Goal: Task Accomplishment & Management: Complete application form

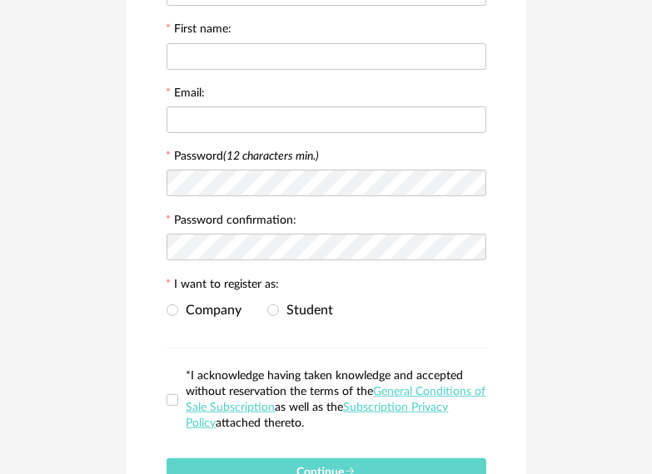
scroll to position [359, 0]
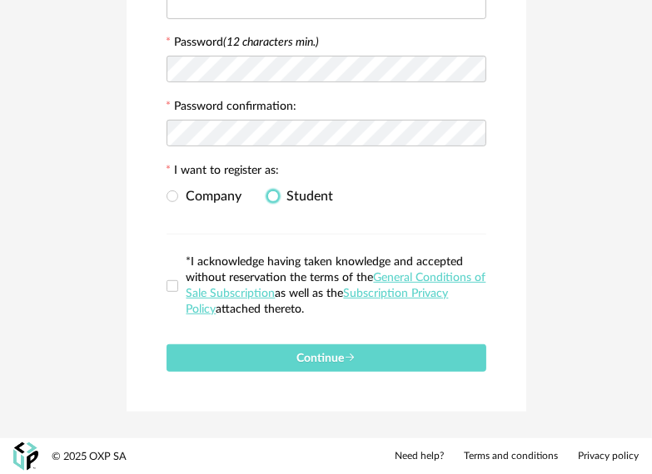
click at [270, 196] on span at bounding box center [273, 197] width 12 height 12
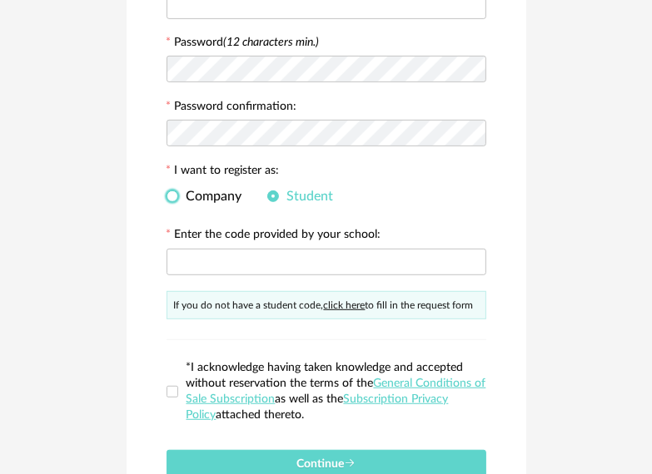
click at [176, 193] on span at bounding box center [172, 197] width 12 height 12
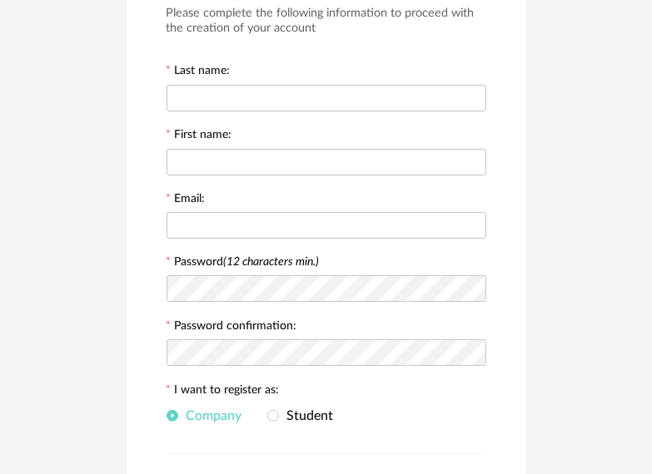
scroll to position [166, 0]
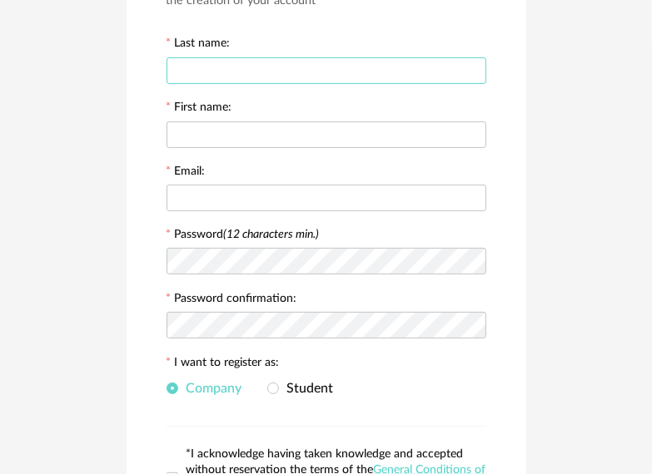
click at [296, 72] on input "text" at bounding box center [326, 70] width 320 height 27
type input "*********"
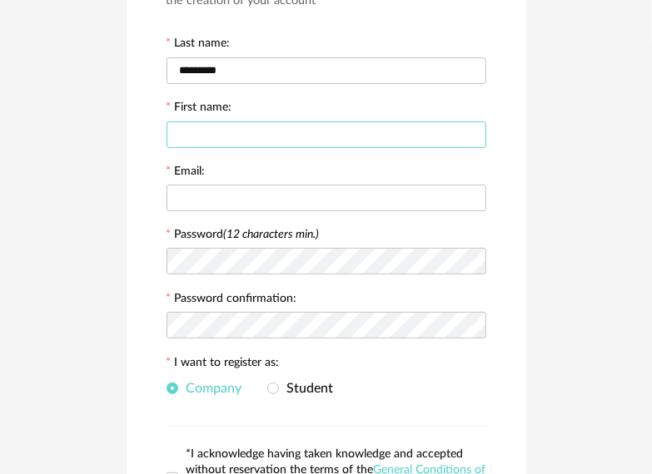
click at [255, 140] on input "text" at bounding box center [326, 135] width 320 height 27
type input "*****"
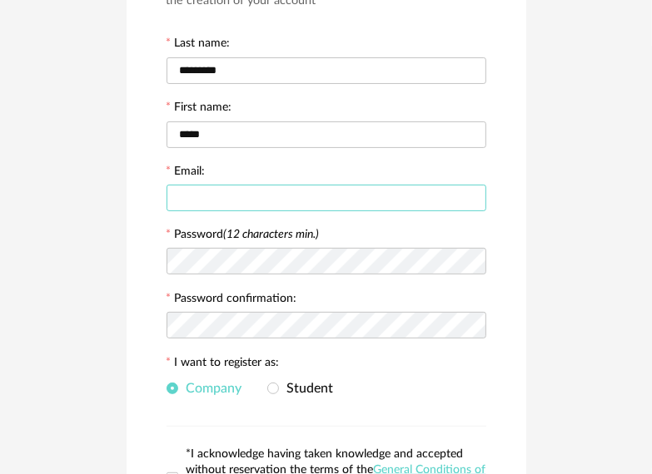
click at [196, 185] on input "text" at bounding box center [326, 198] width 320 height 27
type input "**********"
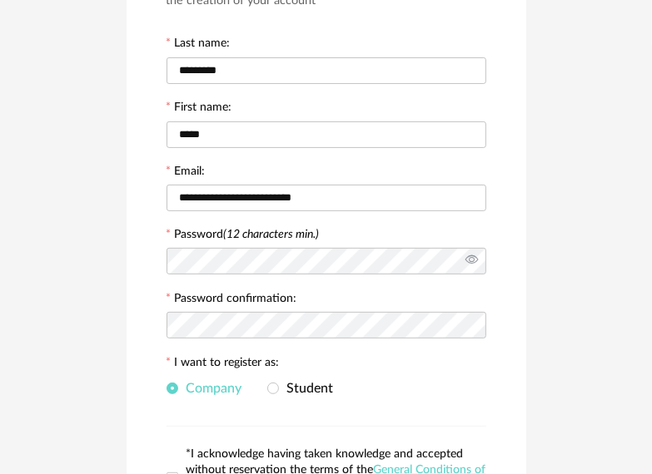
click at [471, 256] on icon at bounding box center [471, 261] width 21 height 33
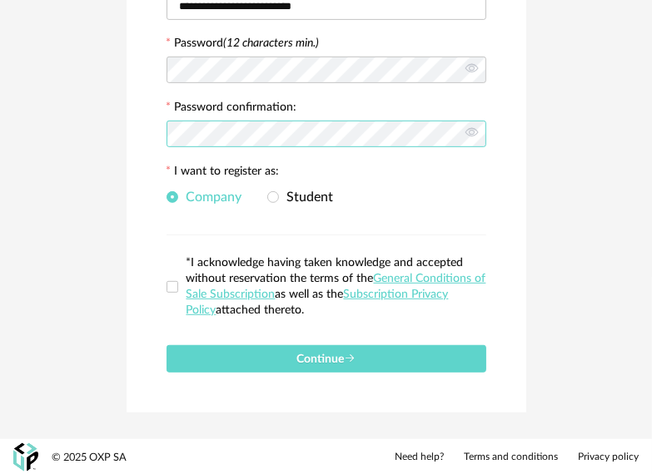
scroll to position [359, 0]
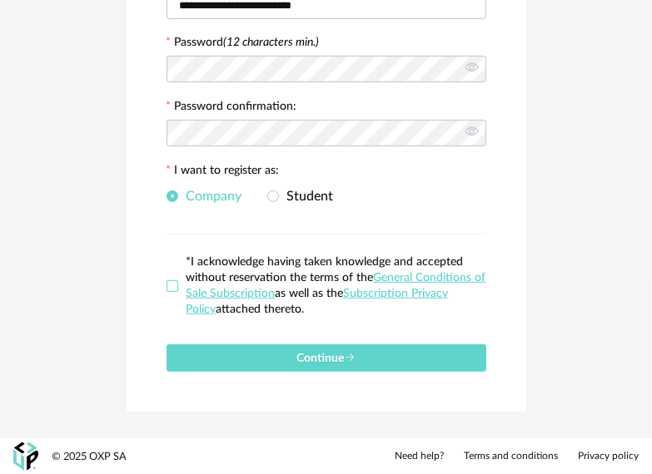
click at [172, 287] on span at bounding box center [172, 287] width 12 height 12
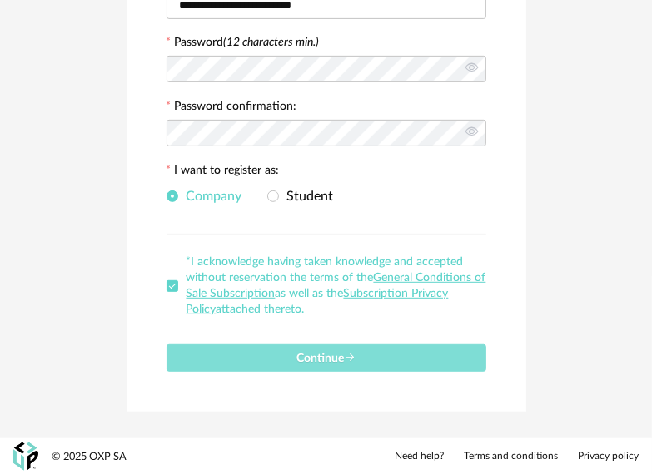
click at [231, 355] on button "Continue" at bounding box center [326, 358] width 320 height 27
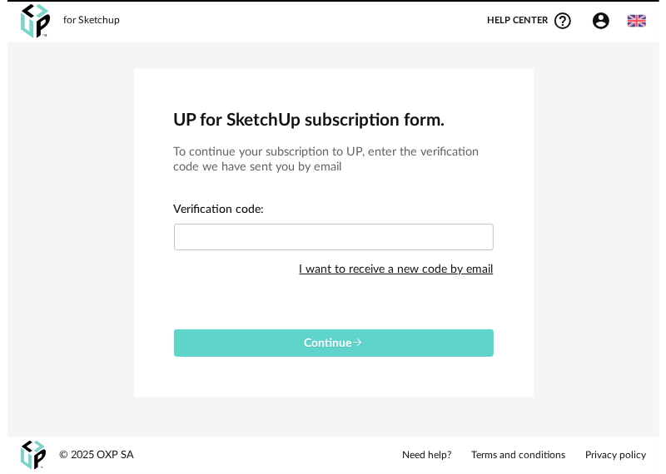
scroll to position [0, 0]
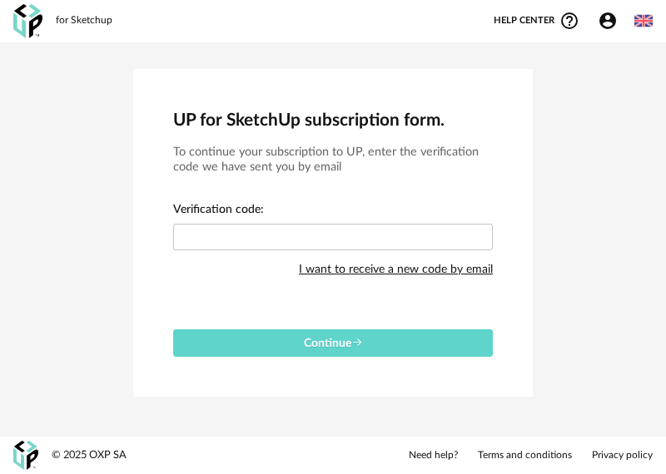
click at [372, 266] on div "I want to receive a new code by email" at bounding box center [396, 269] width 194 height 33
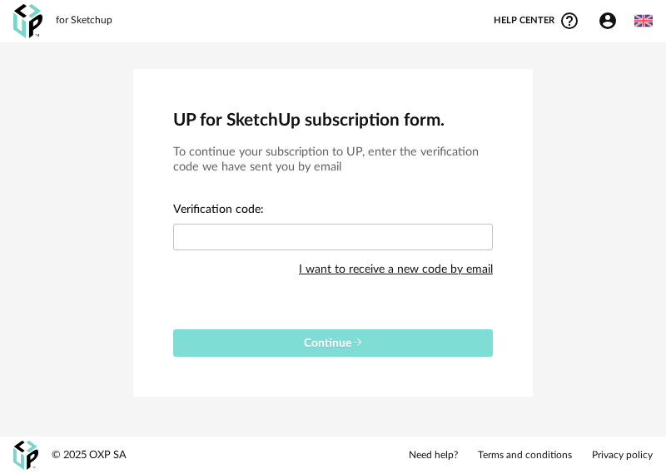
click at [351, 349] on button "Continue" at bounding box center [333, 343] width 320 height 27
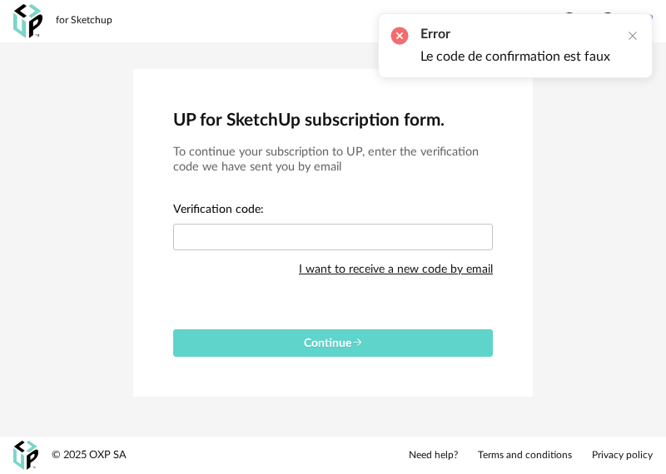
click at [395, 270] on div "I want to receive a new code by email" at bounding box center [396, 269] width 194 height 33
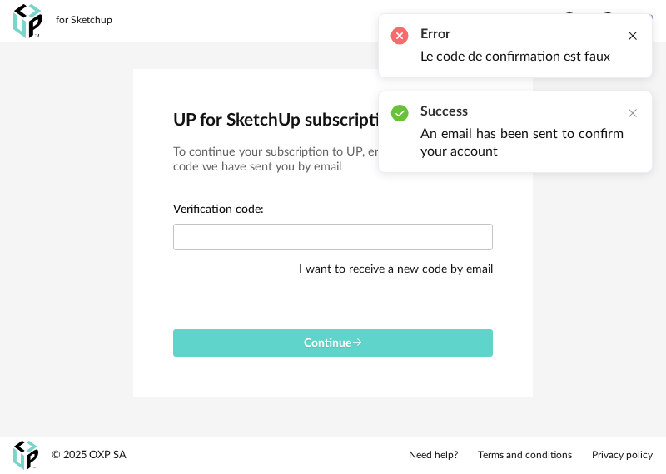
click at [629, 30] on div at bounding box center [632, 35] width 13 height 13
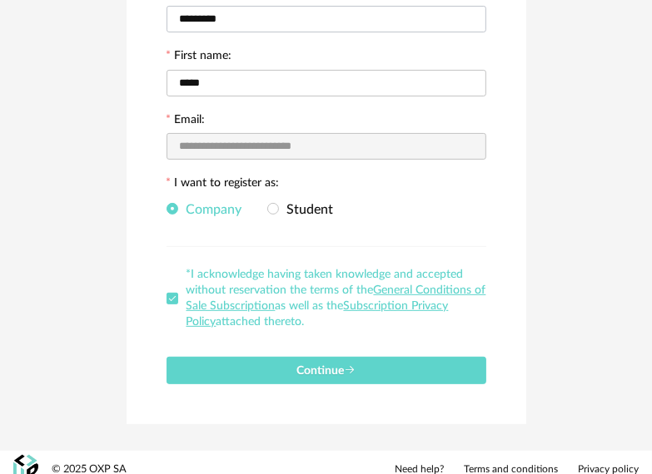
scroll to position [231, 0]
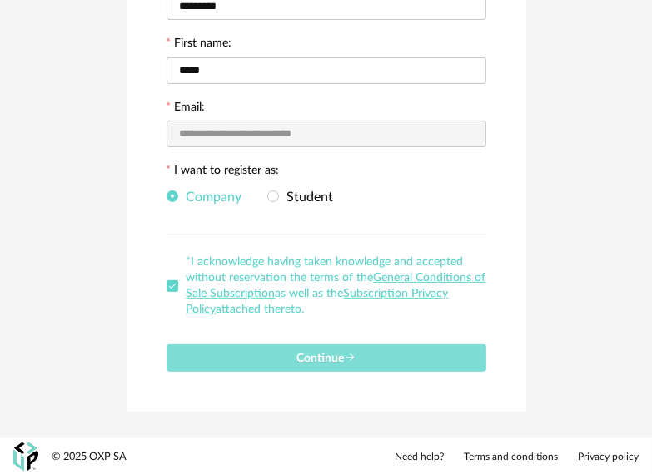
click at [276, 355] on button "Continue" at bounding box center [326, 358] width 320 height 27
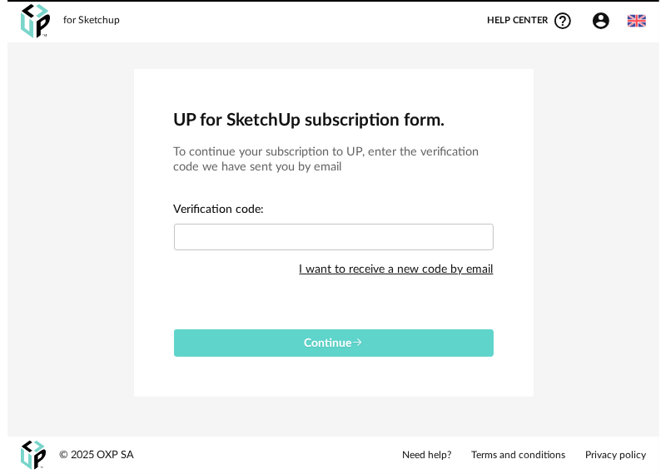
scroll to position [0, 0]
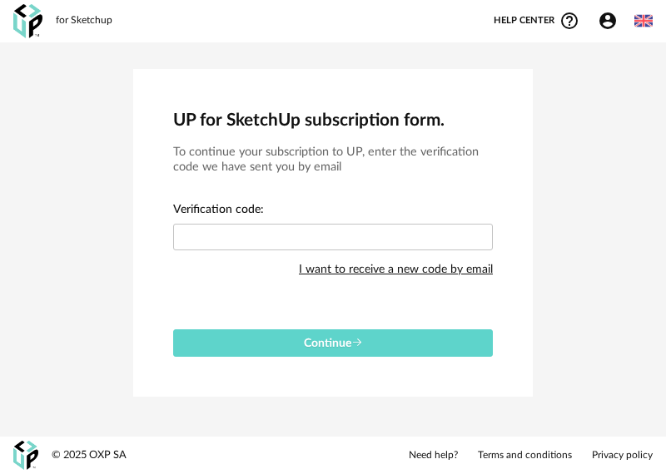
click at [336, 268] on div "I want to receive a new code by email" at bounding box center [396, 269] width 194 height 33
